Goal: Task Accomplishment & Management: Use online tool/utility

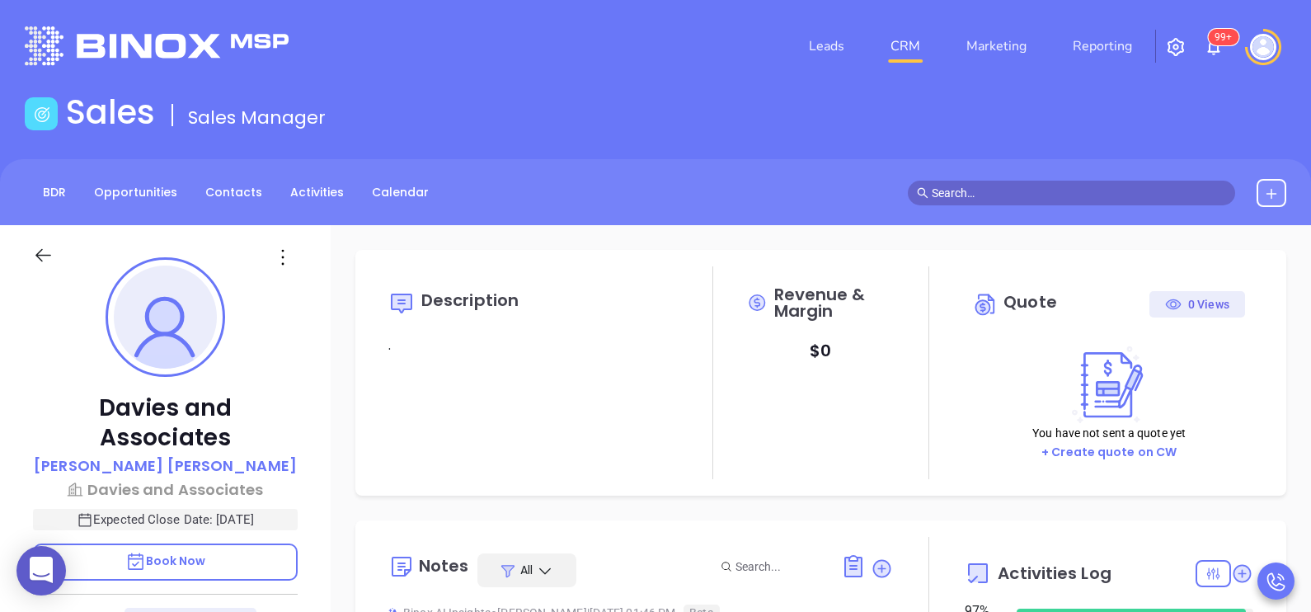
scroll to position [478, 0]
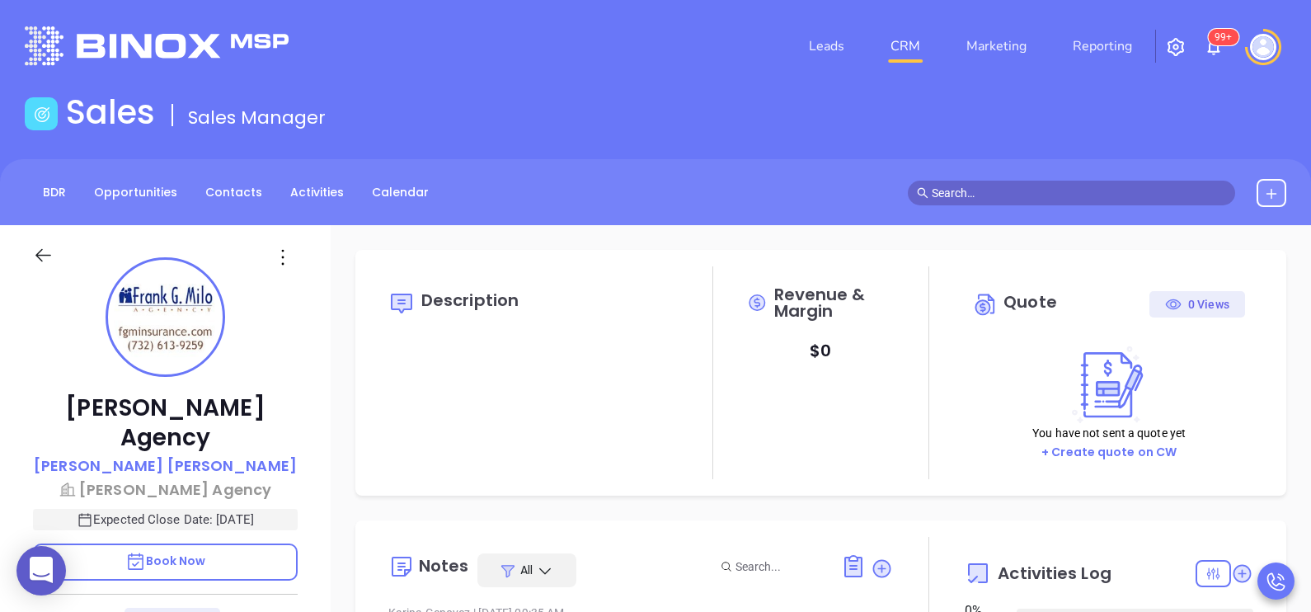
type input "[DATE]"
type input "[PERSON_NAME]"
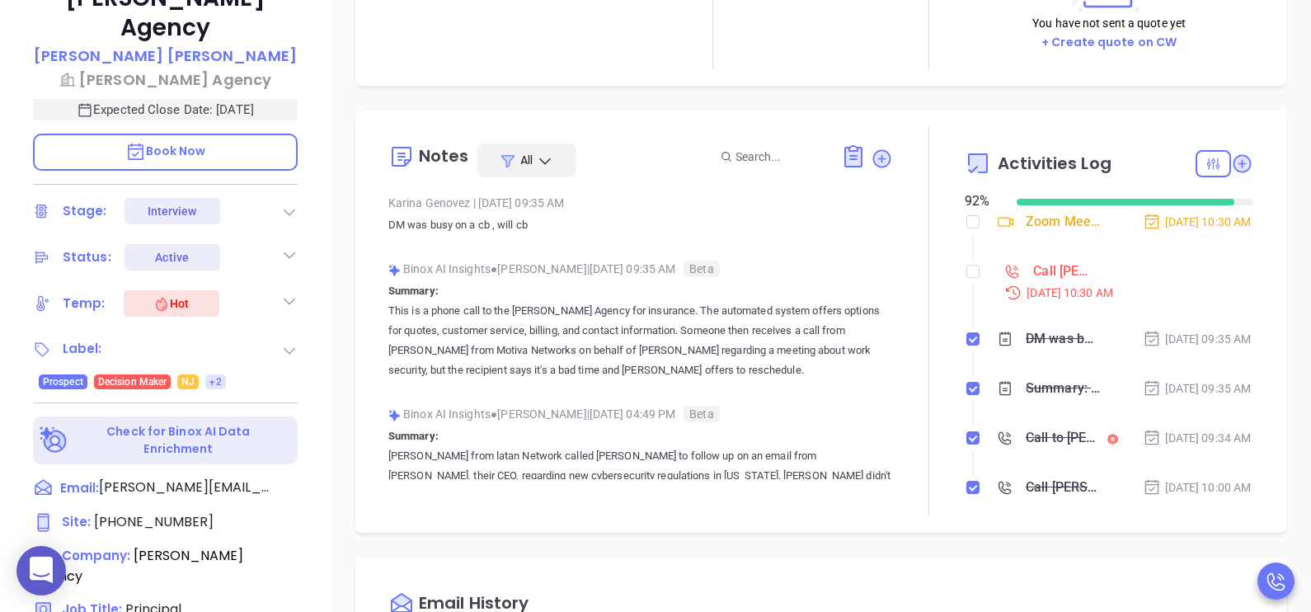
scroll to position [412, 0]
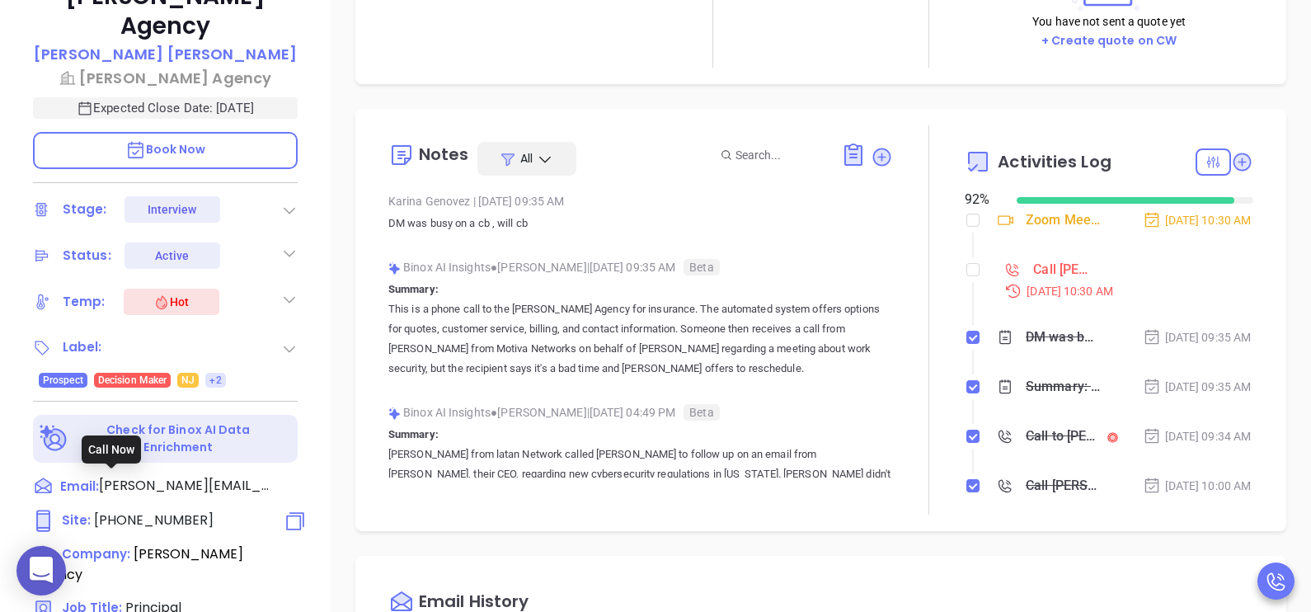
click at [183, 511] on span "[PHONE_NUMBER]" at bounding box center [154, 520] width 120 height 19
type input "[PHONE_NUMBER]"
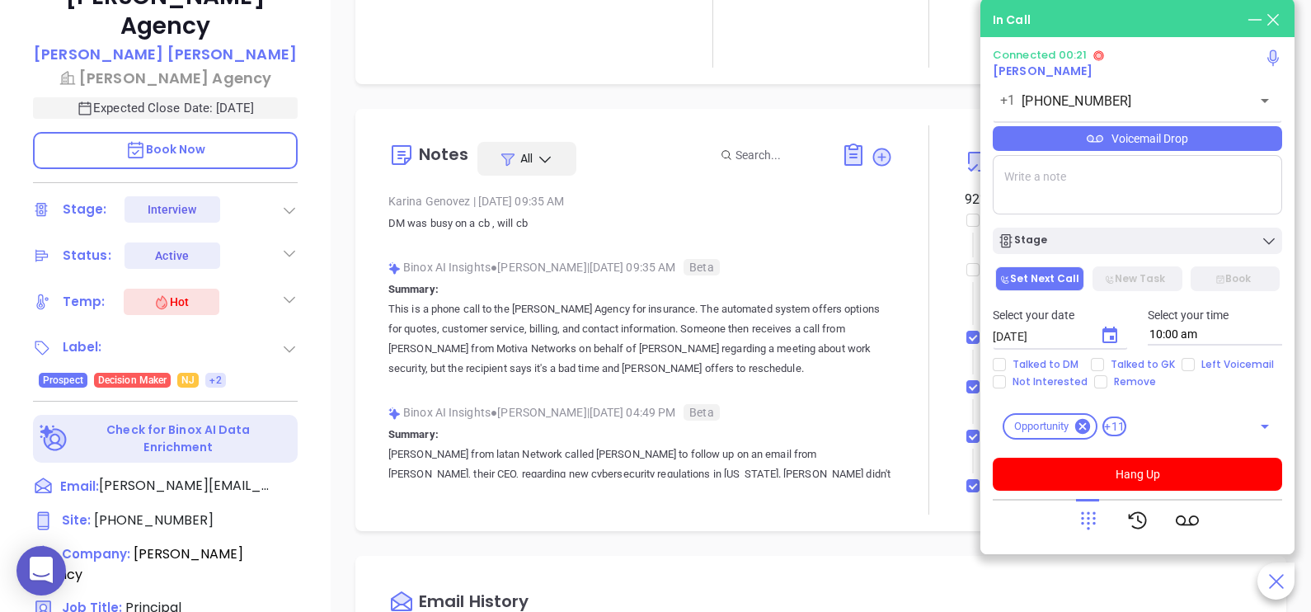
click at [1086, 521] on icon at bounding box center [1088, 520] width 23 height 23
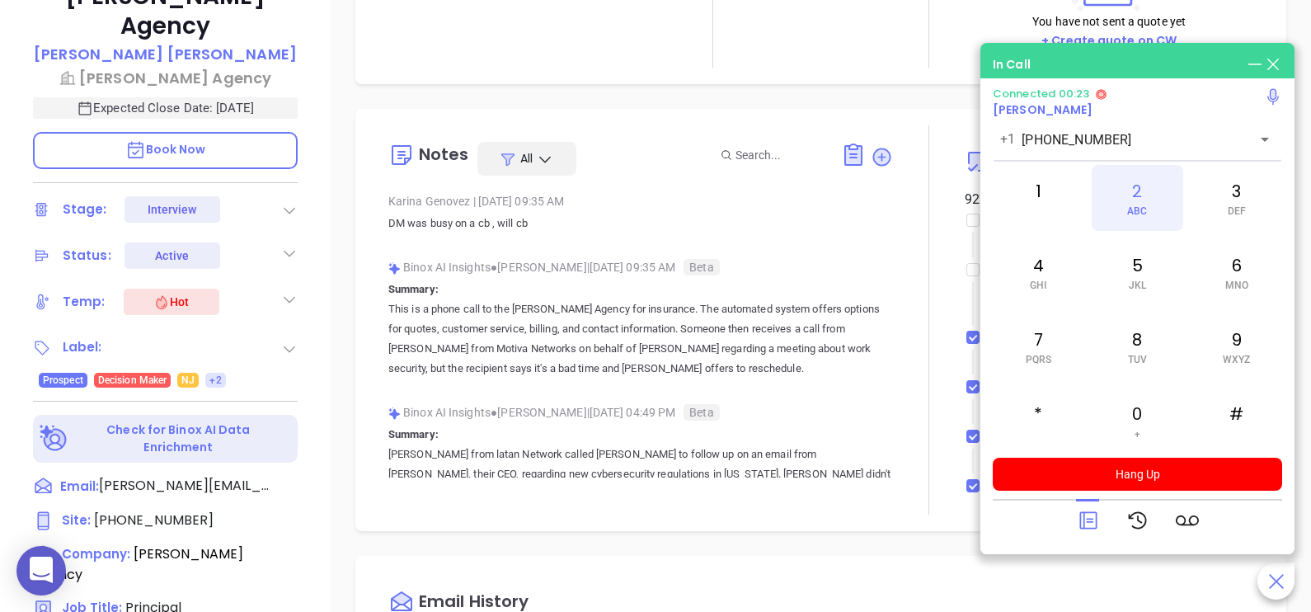
click at [1146, 195] on div "2 ABC" at bounding box center [1137, 198] width 91 height 66
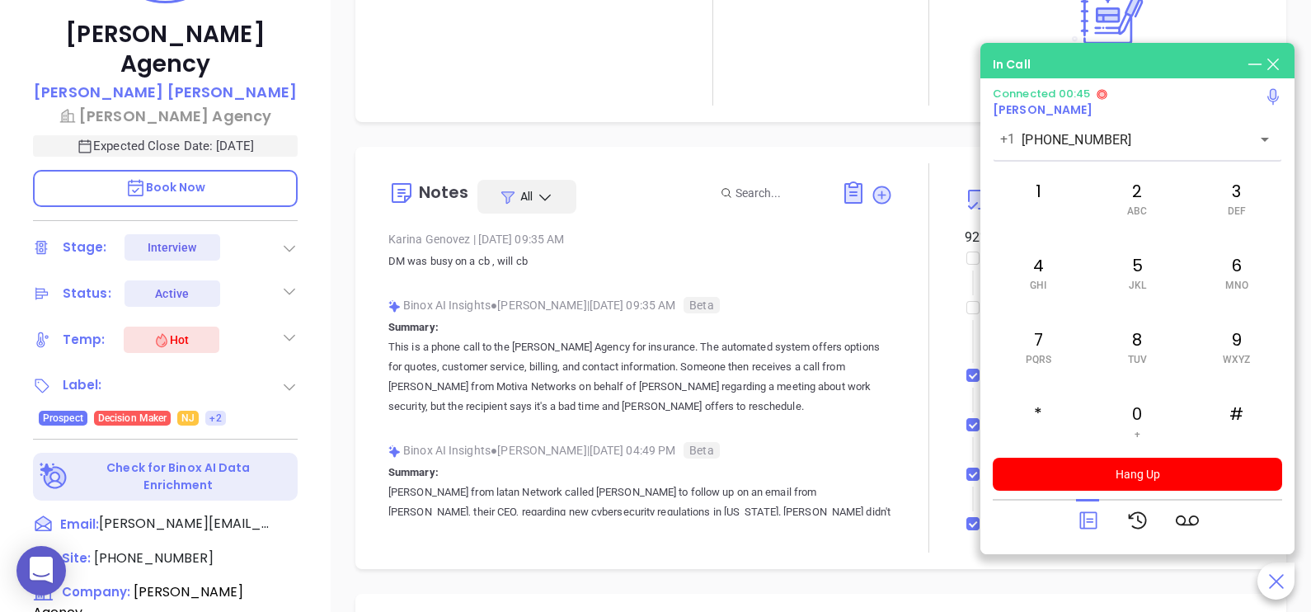
scroll to position [370, 0]
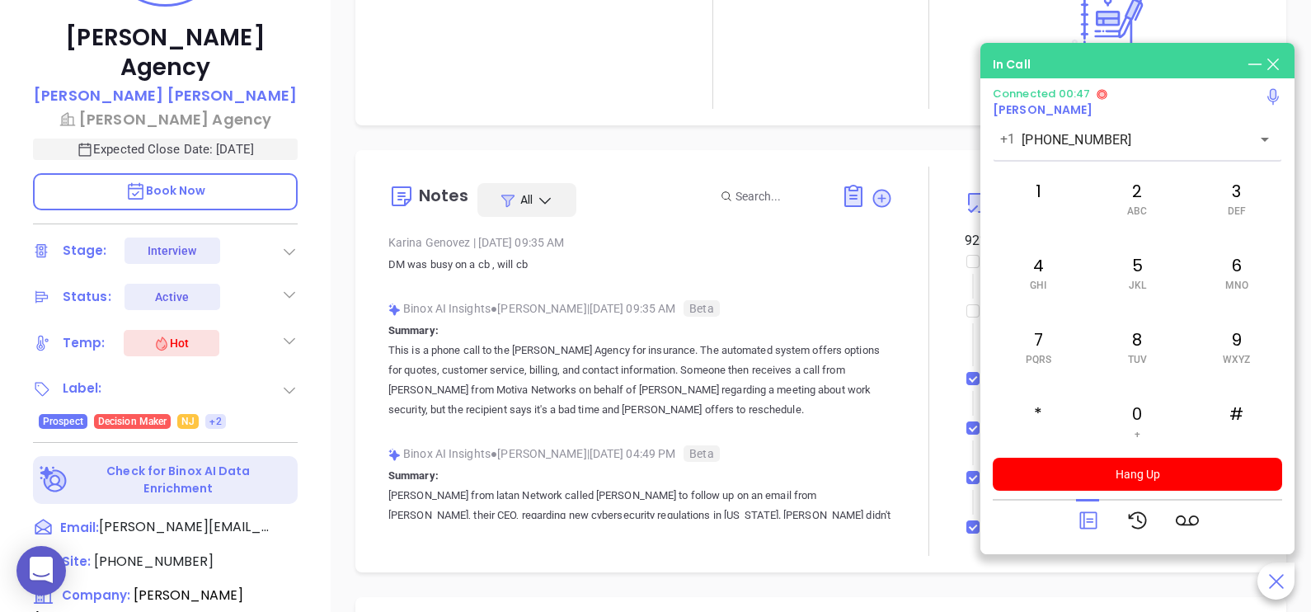
click at [1252, 67] on icon at bounding box center [1255, 64] width 18 height 18
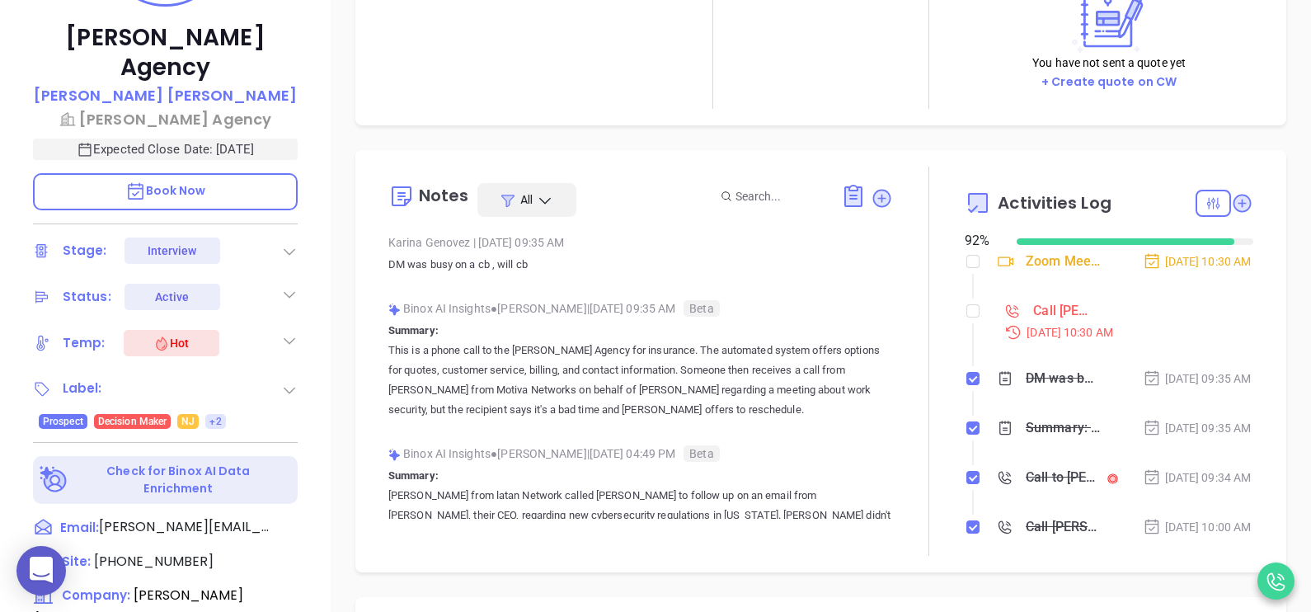
click at [218, 173] on p "Book Now" at bounding box center [165, 191] width 265 height 37
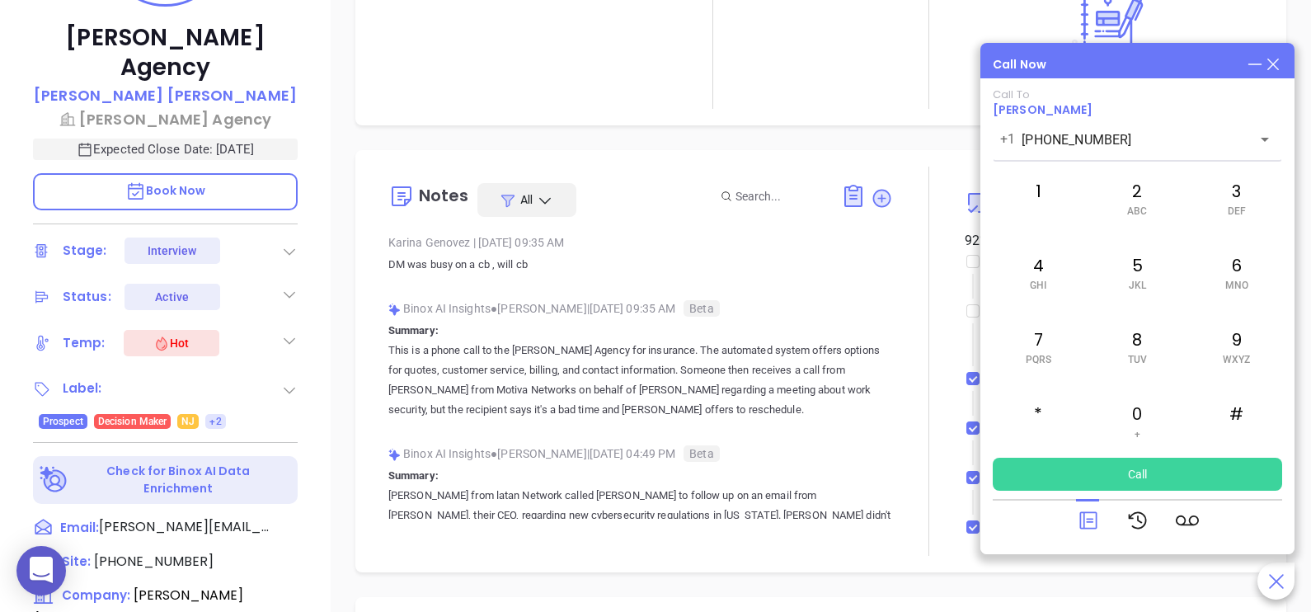
click at [1089, 524] on icon at bounding box center [1088, 520] width 23 height 23
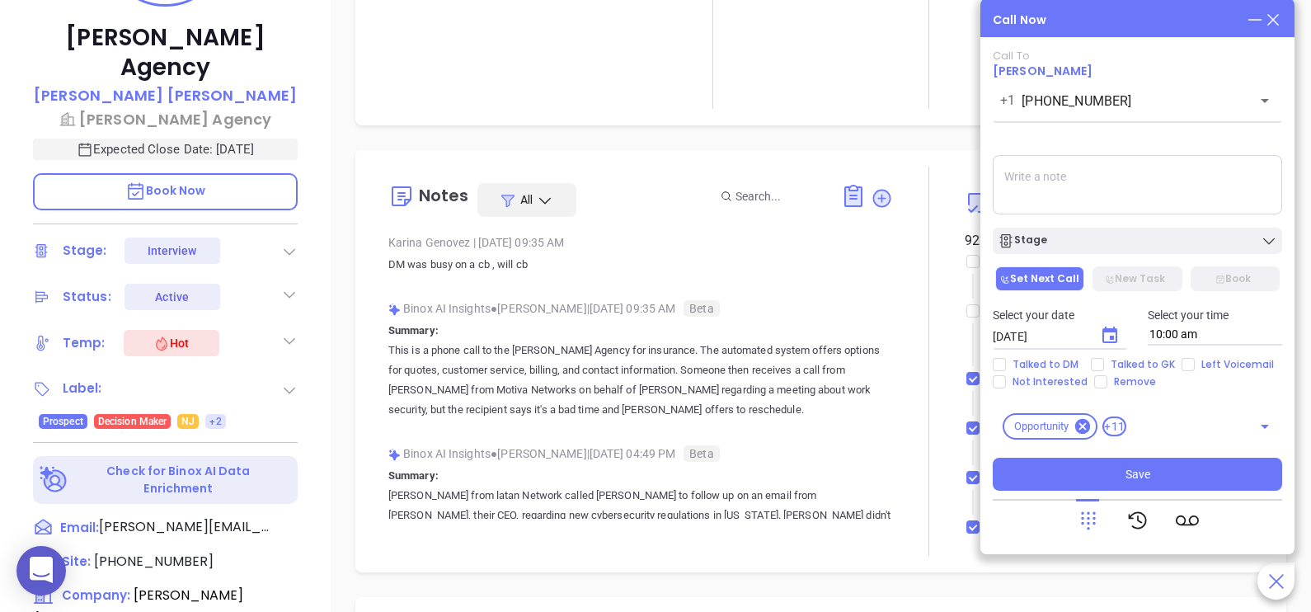
click at [1068, 188] on textarea at bounding box center [1138, 184] width 290 height 59
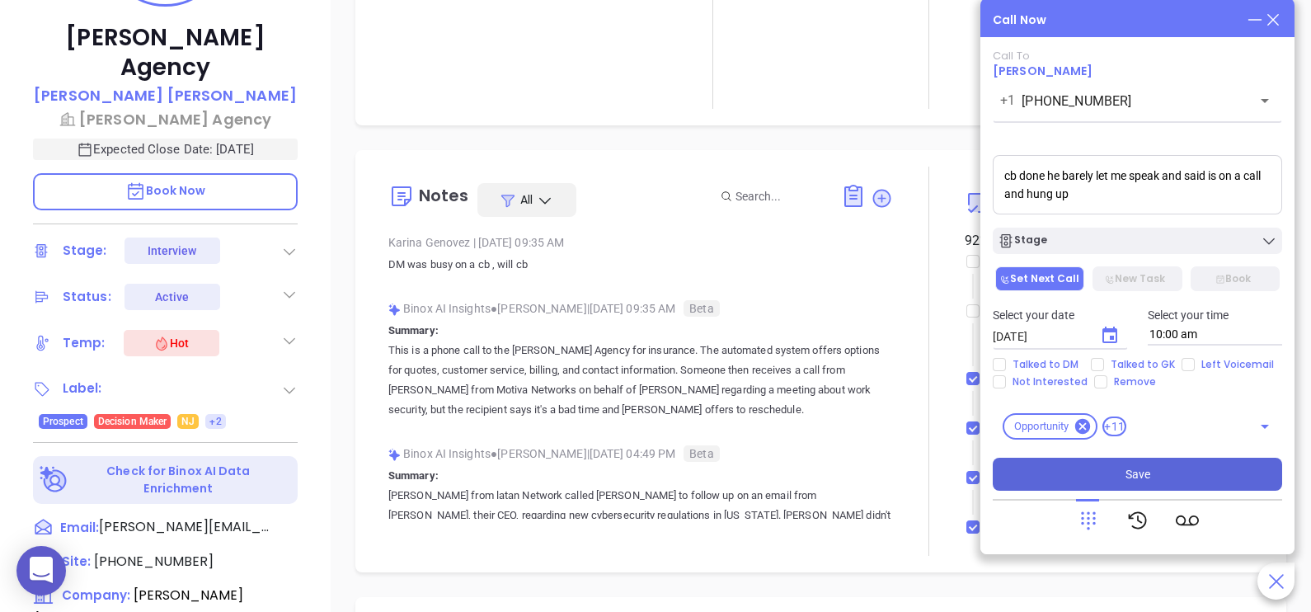
type textarea "cb done he barely let me speak and said is on a call and hung up"
click at [1114, 469] on button "Save" at bounding box center [1138, 474] width 290 height 33
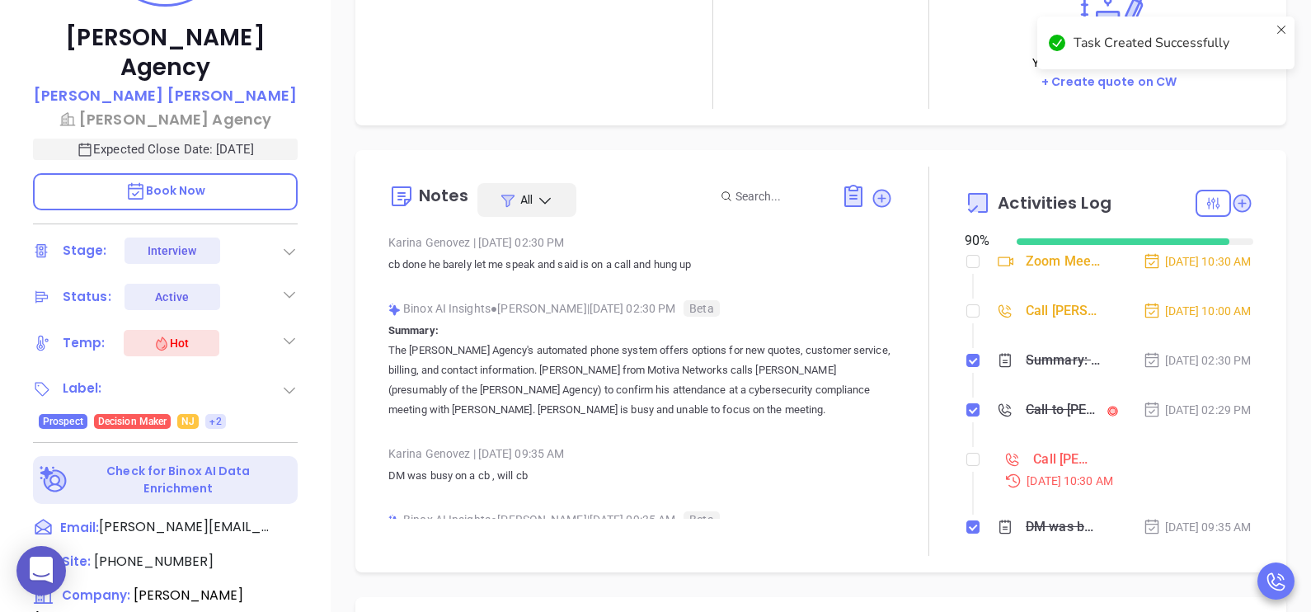
type input "[PERSON_NAME]"
